Goal: Check status

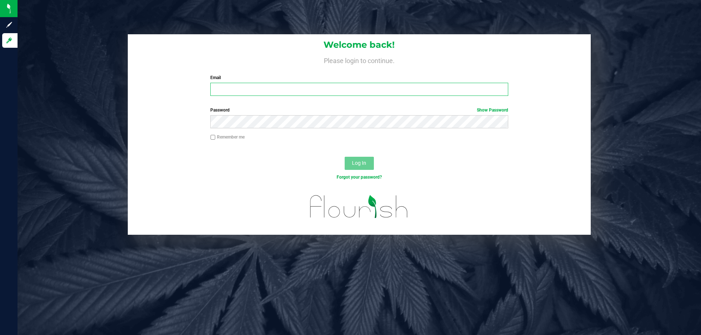
click at [236, 88] on input "Email" at bounding box center [358, 89] width 297 height 13
type input "[EMAIL_ADDRESS][DOMAIN_NAME]"
click at [344, 157] on button "Log In" at bounding box center [358, 163] width 29 height 13
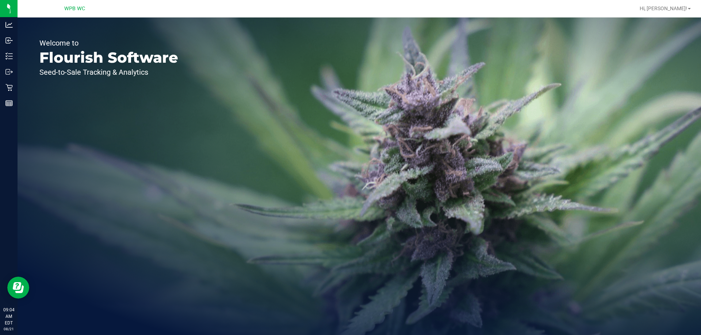
click at [18, 87] on div "Welcome to Flourish Software Seed-to-Sale Tracking & Analytics" at bounding box center [109, 177] width 182 height 318
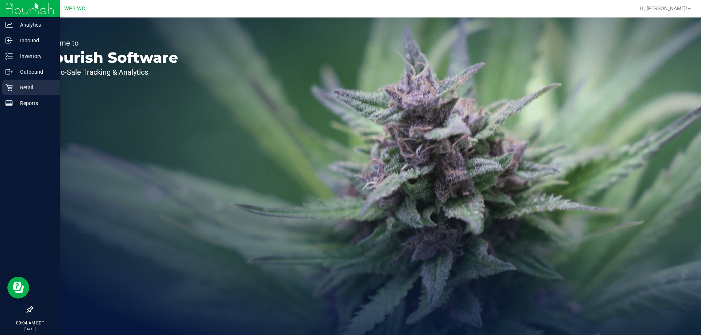
click at [10, 86] on icon at bounding box center [8, 87] width 7 height 7
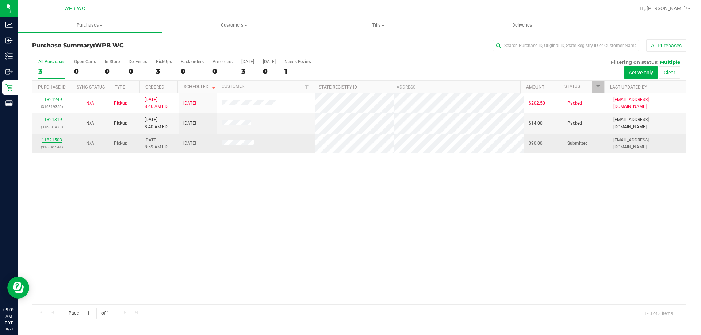
click at [54, 139] on link "11821503" at bounding box center [52, 140] width 20 height 5
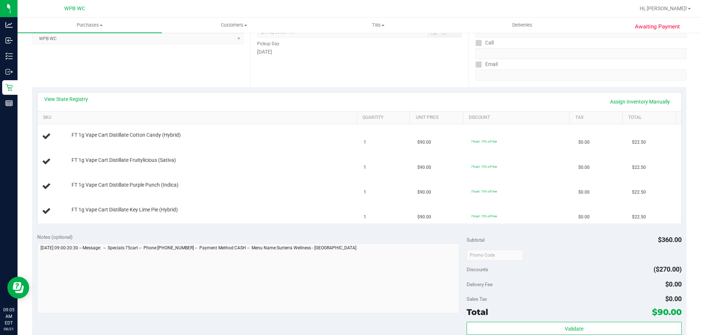
scroll to position [36, 0]
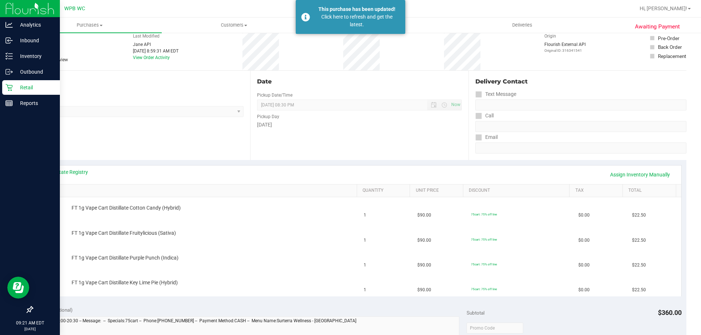
click at [14, 82] on div "Retail" at bounding box center [31, 87] width 58 height 15
